Goal: Task Accomplishment & Management: Complete application form

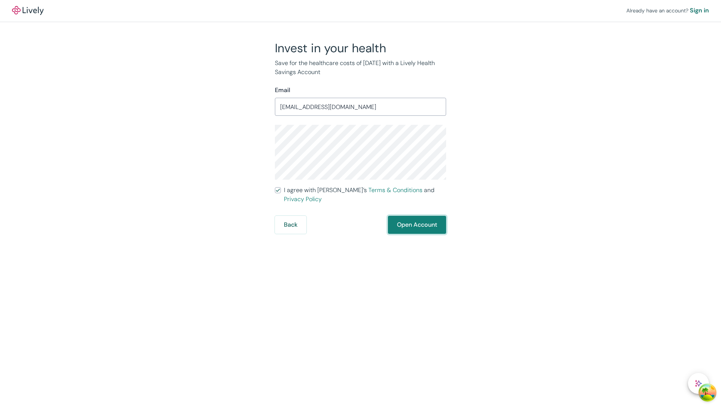
click at [417, 216] on button "Open Account" at bounding box center [417, 225] width 58 height 18
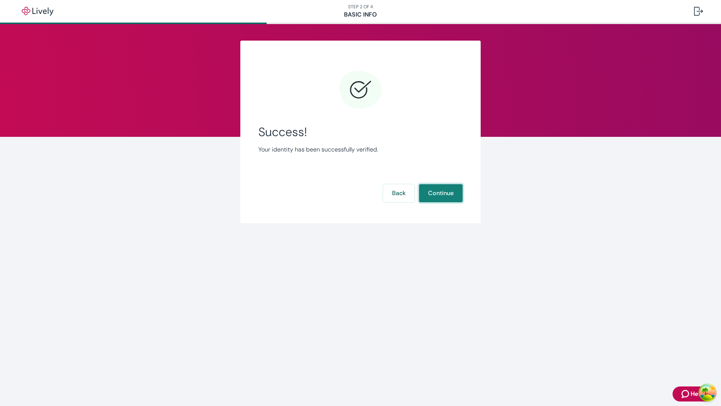
click at [441, 193] on button "Continue" at bounding box center [441, 193] width 44 height 18
